Goal: Transaction & Acquisition: Purchase product/service

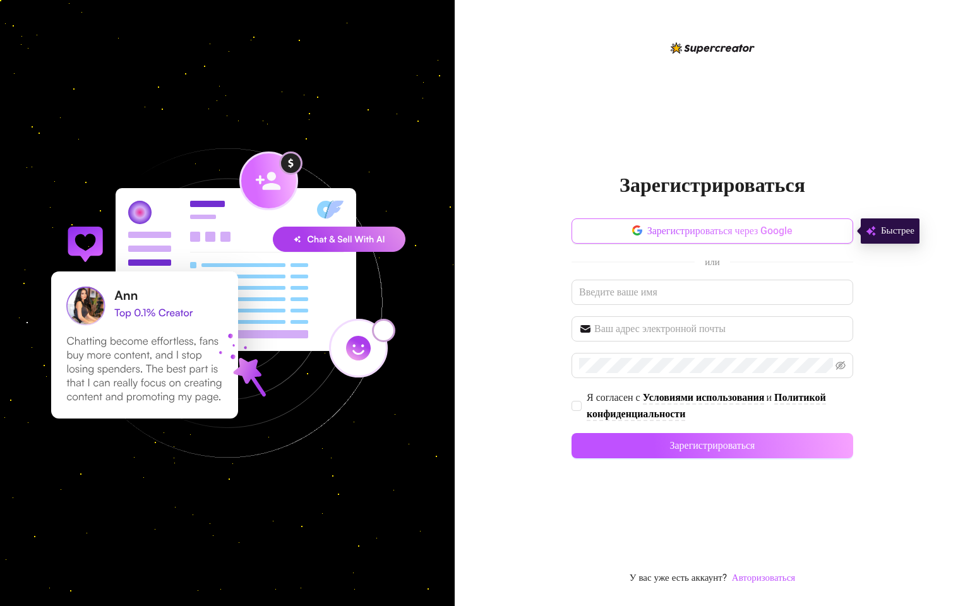
click at [614, 229] on button "Зарегистрироваться через Google" at bounding box center [712, 230] width 282 height 25
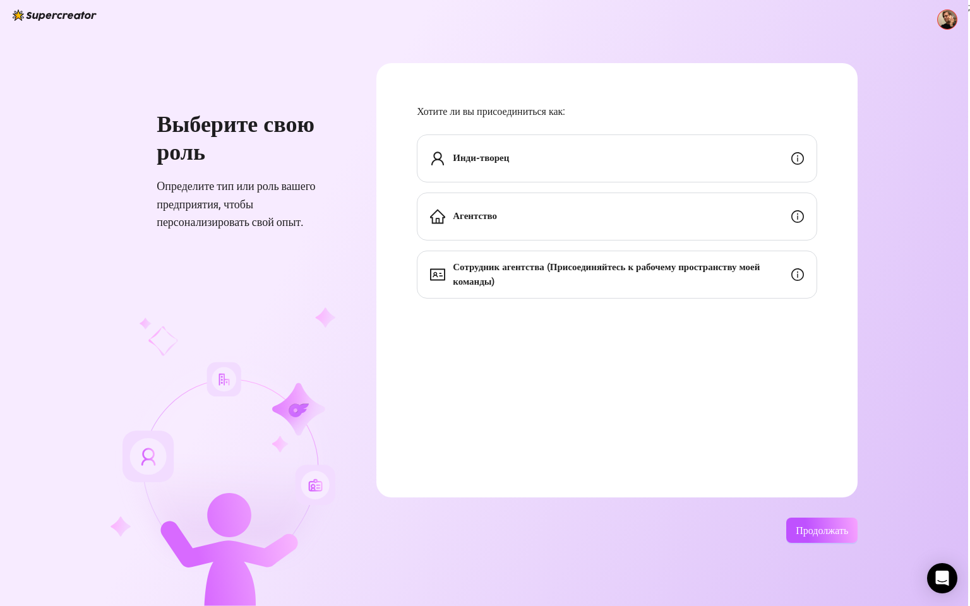
click at [543, 157] on div "Инди-творец" at bounding box center [617, 159] width 400 height 48
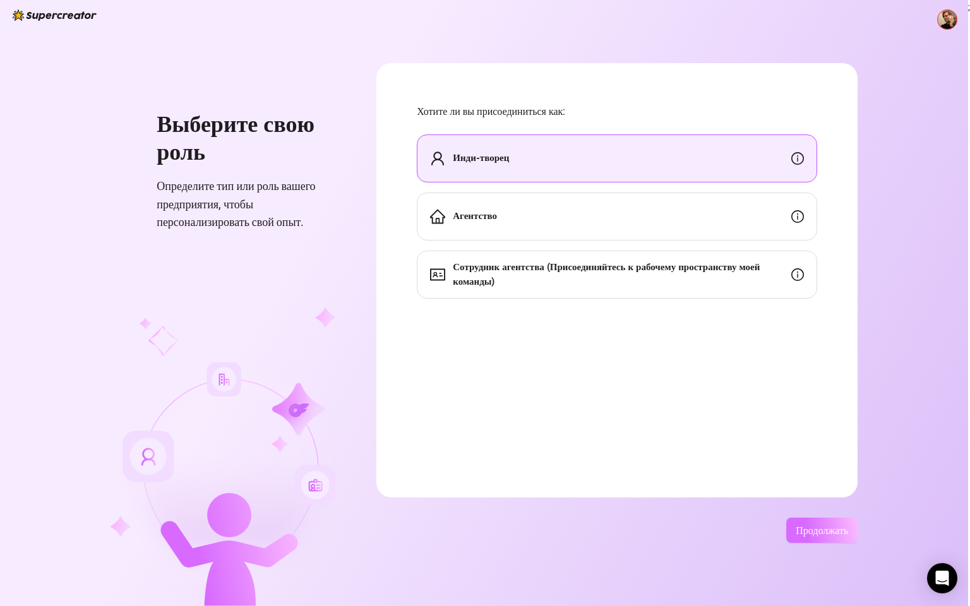
click at [838, 531] on font "Продолжать" at bounding box center [822, 531] width 52 height 12
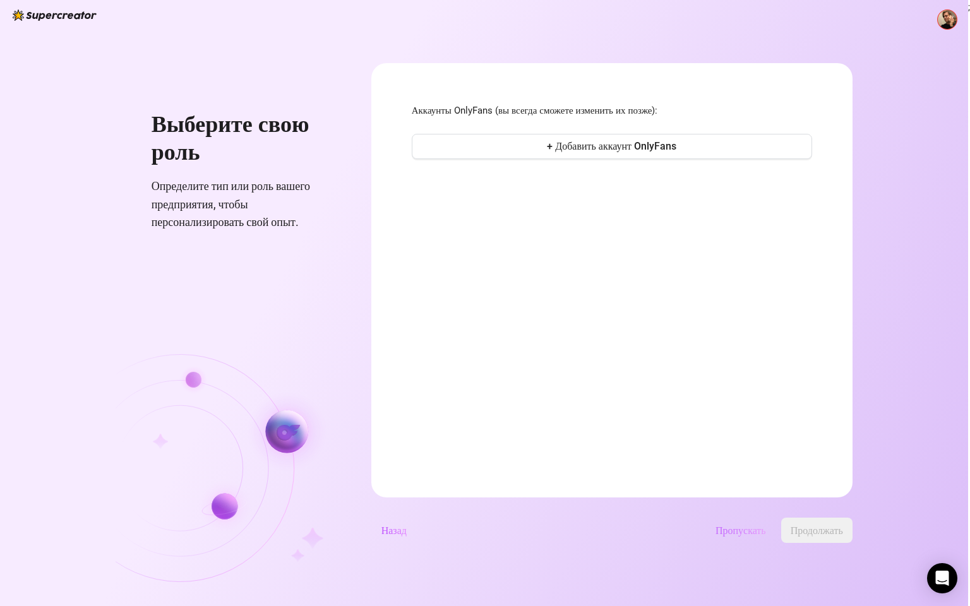
click at [749, 525] on font "Пропускать" at bounding box center [740, 531] width 51 height 12
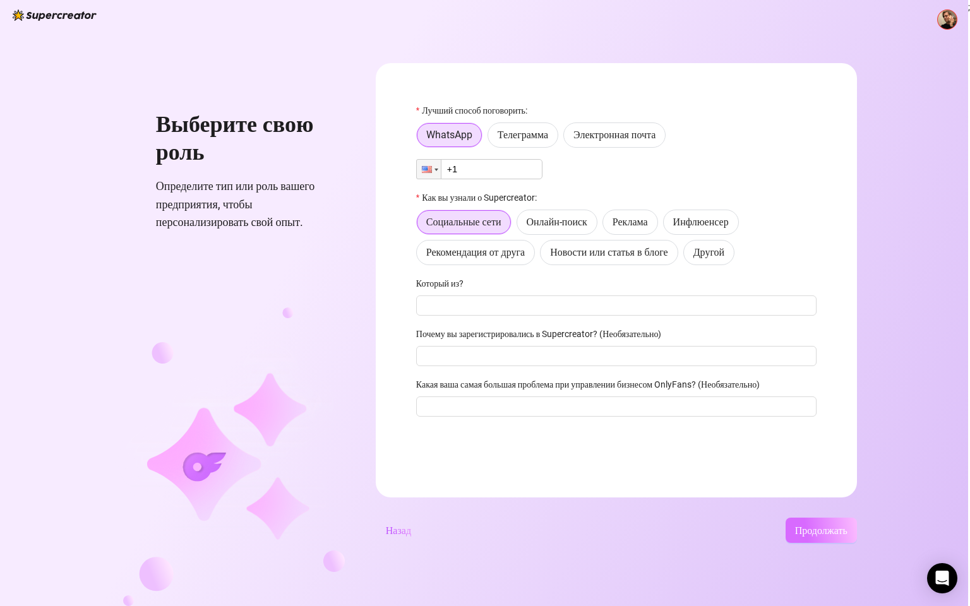
click at [820, 525] on font "Продолжать" at bounding box center [821, 531] width 52 height 12
click at [520, 131] on font "Телеграмма" at bounding box center [523, 135] width 51 height 12
click at [491, 138] on input "Телеграмма" at bounding box center [491, 138] width 0 height 0
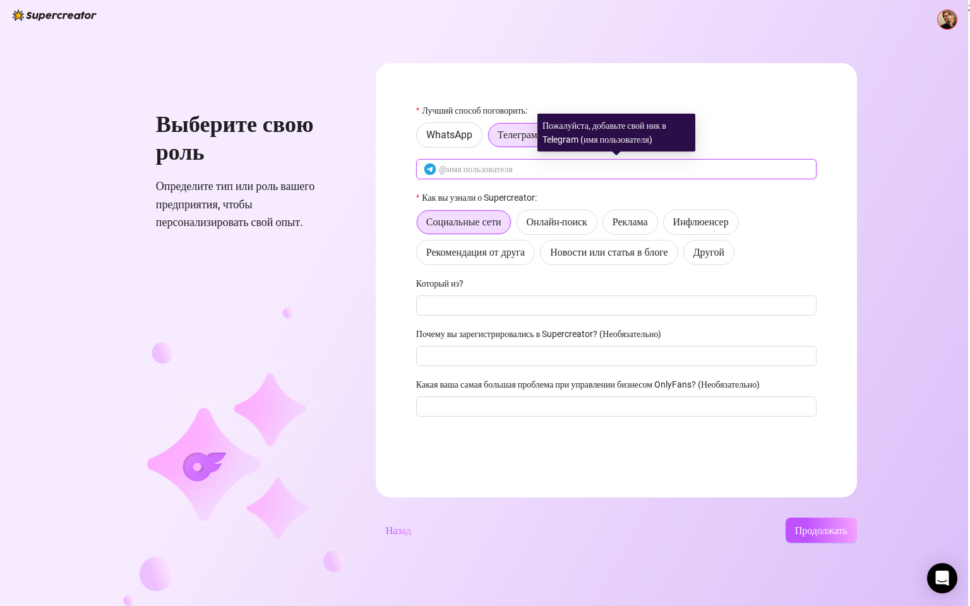
click at [486, 164] on input "text" at bounding box center [624, 169] width 370 height 14
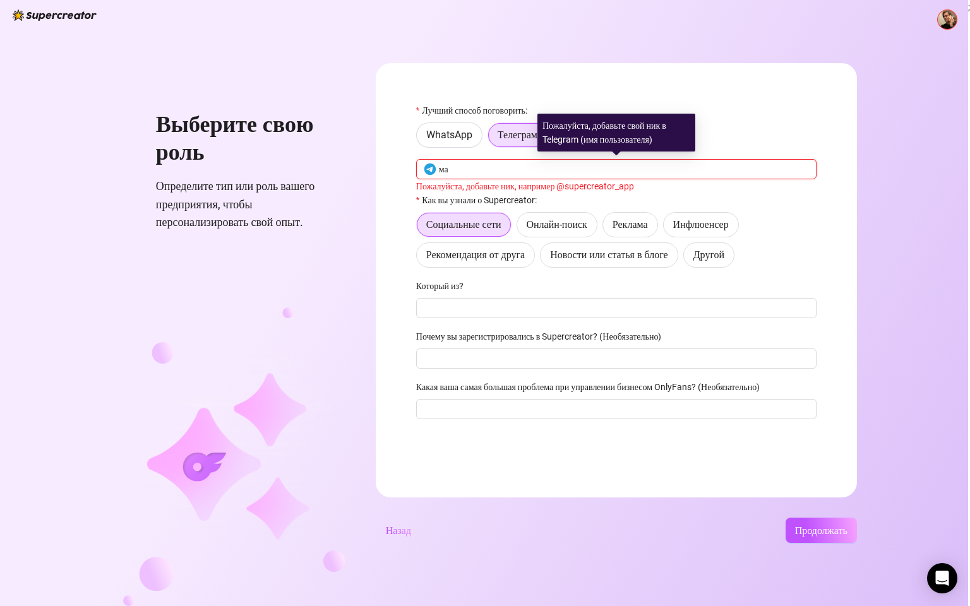
type input "м"
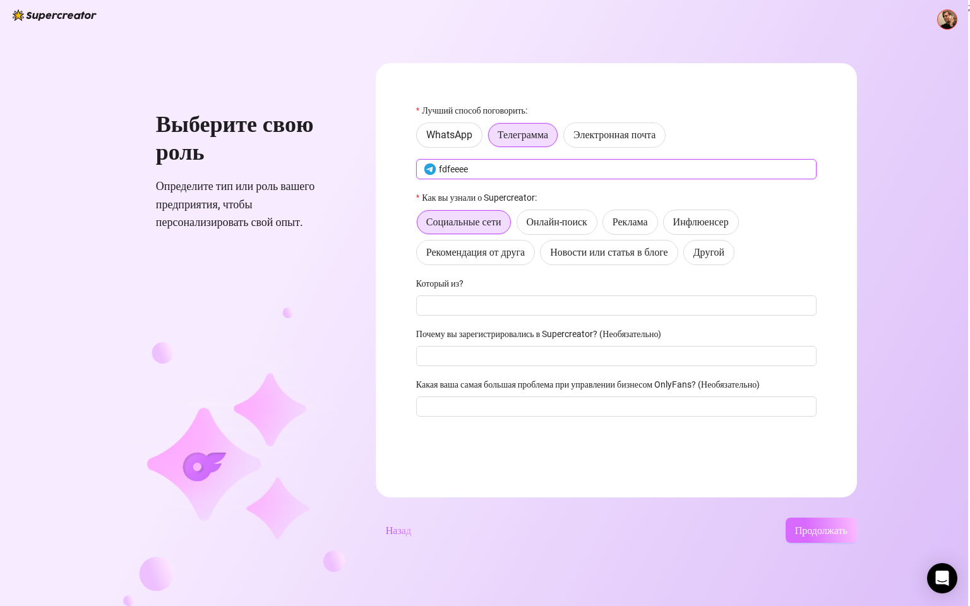
type input "fdfeeee"
click at [792, 534] on button "Продолжать" at bounding box center [821, 530] width 71 height 25
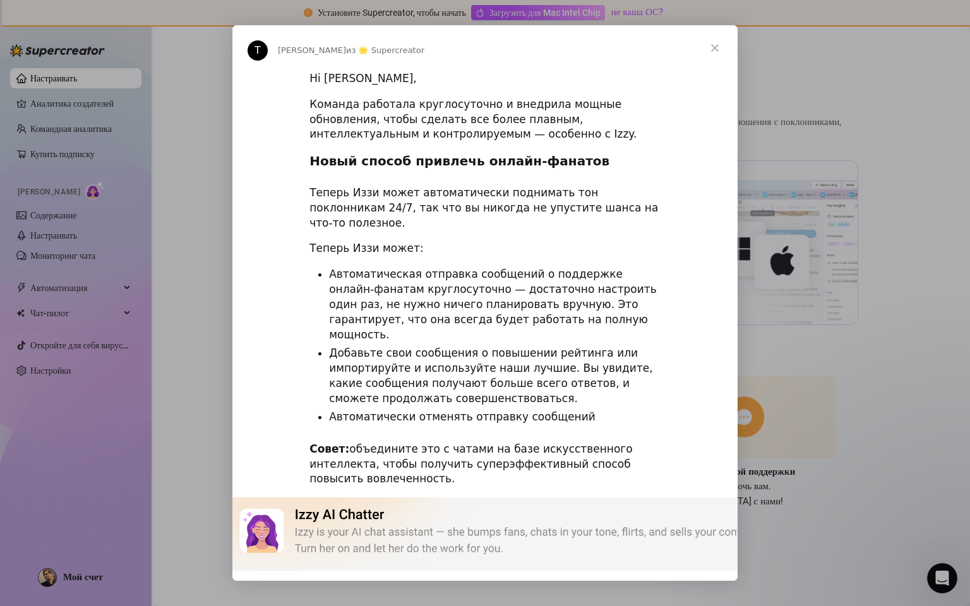
click at [720, 47] on span "Закрывать" at bounding box center [714, 47] width 45 height 45
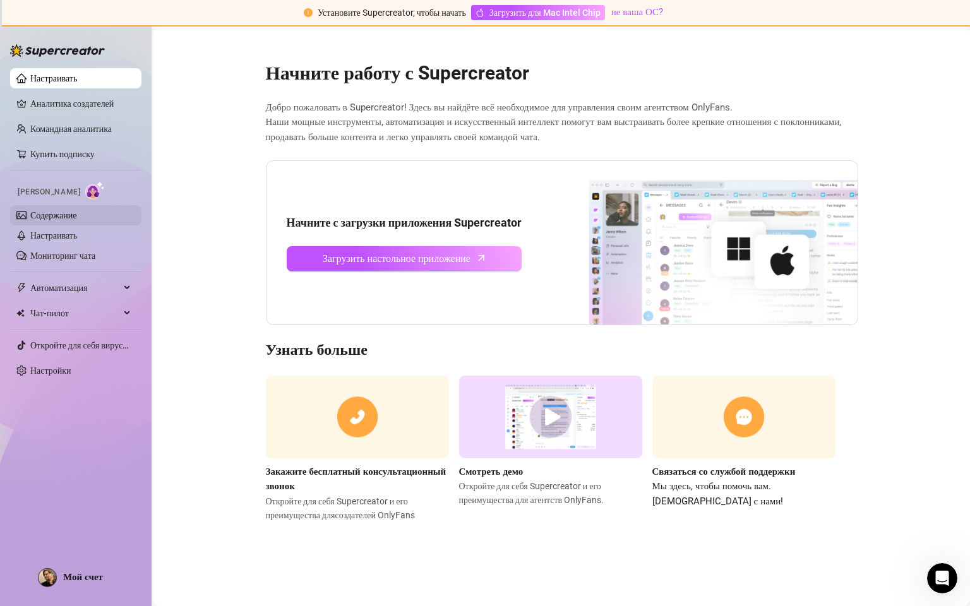
click at [76, 218] on link "Содержание" at bounding box center [53, 215] width 46 height 10
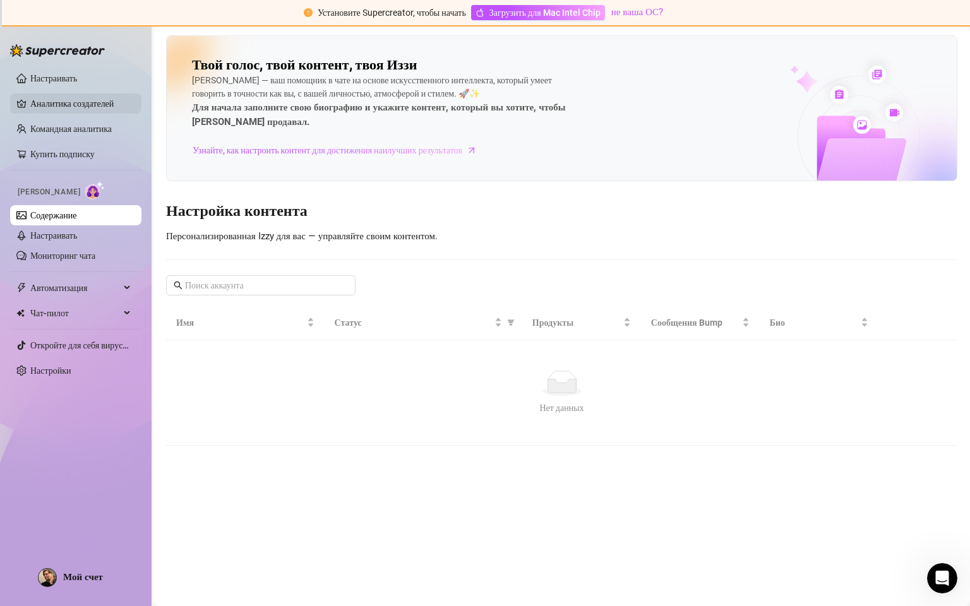
click at [71, 109] on link "Аналитика создателей" at bounding box center [80, 103] width 101 height 20
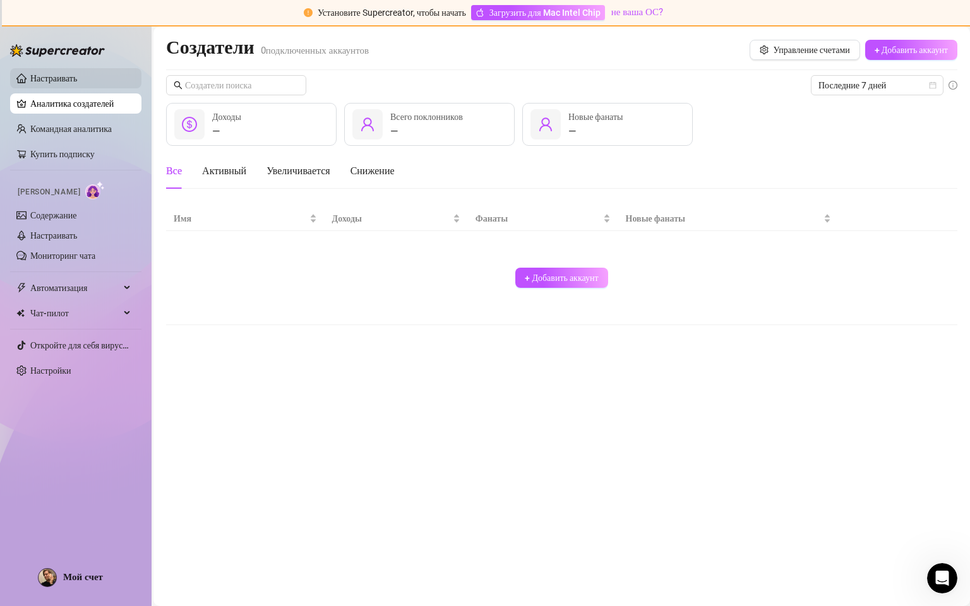
click at [52, 83] on link "Настраивать" at bounding box center [53, 78] width 47 height 10
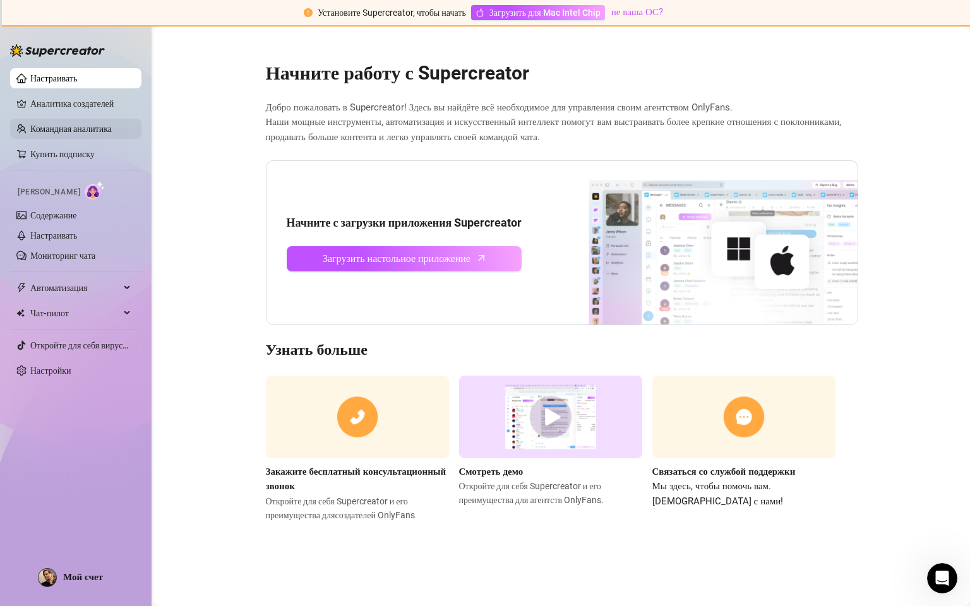
click at [62, 129] on link "Командная аналитика" at bounding box center [70, 129] width 81 height 10
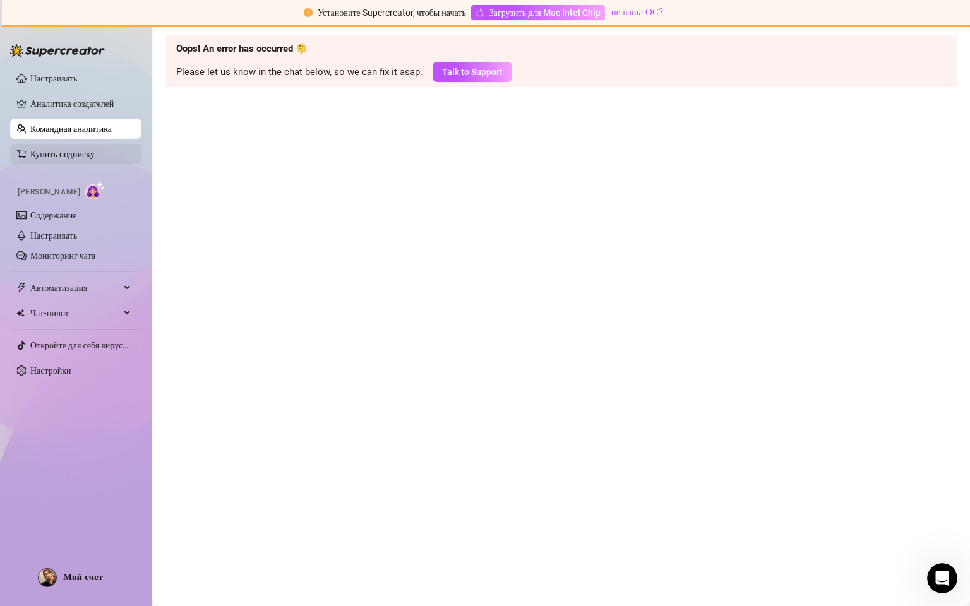
click at [78, 155] on link "Купить подписку" at bounding box center [62, 154] width 64 height 10
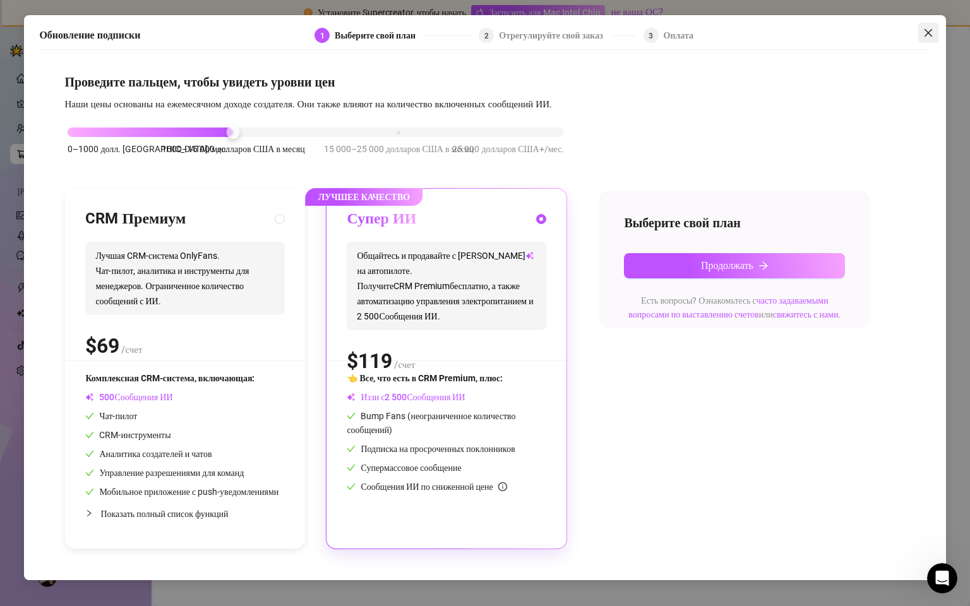
click at [928, 29] on icon "закрывать" at bounding box center [928, 33] width 10 height 10
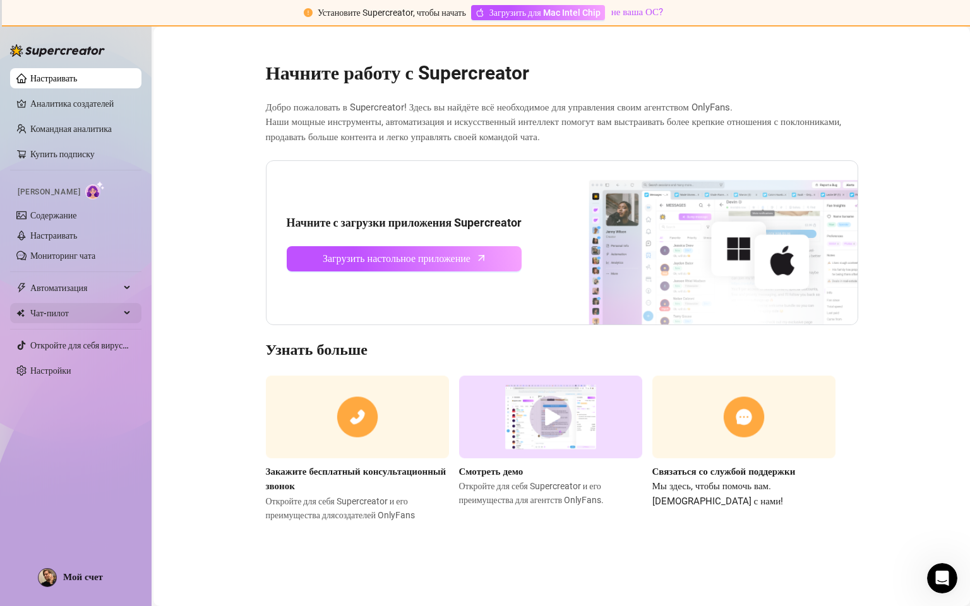
click at [33, 318] on font "Чат-пилот" at bounding box center [49, 313] width 39 height 10
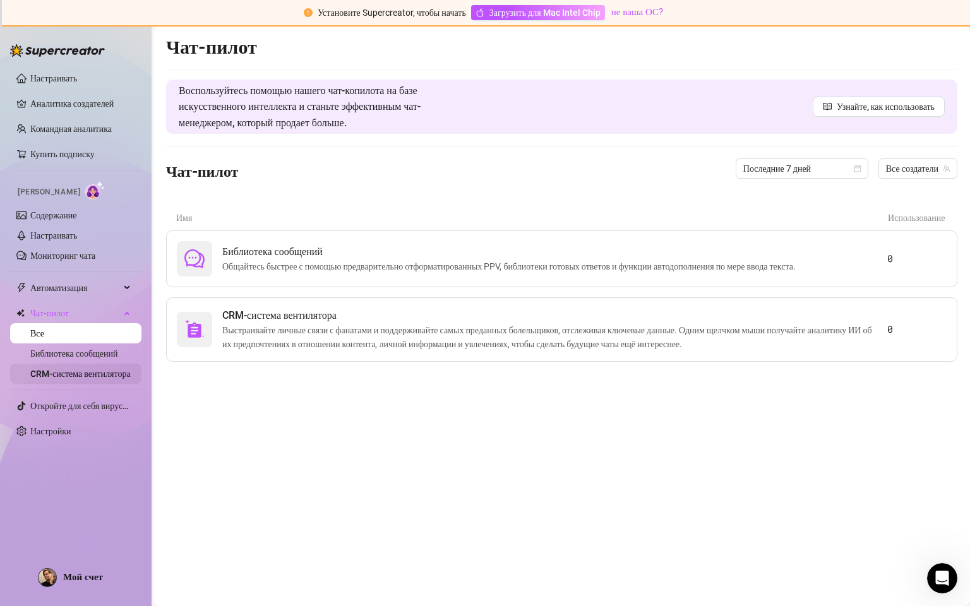
click at [107, 369] on link "CRM-система вентилятора" at bounding box center [80, 374] width 100 height 10
